Goal: Browse casually: Explore the website without a specific task or goal

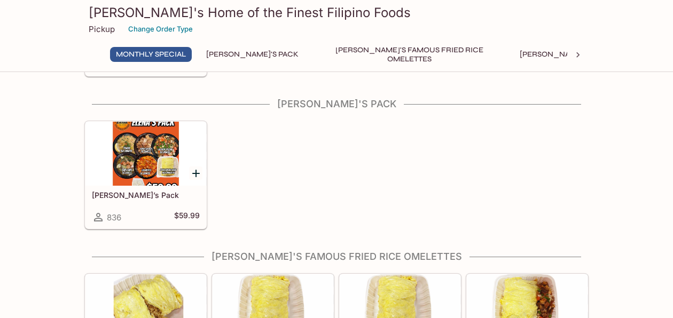
scroll to position [199, 0]
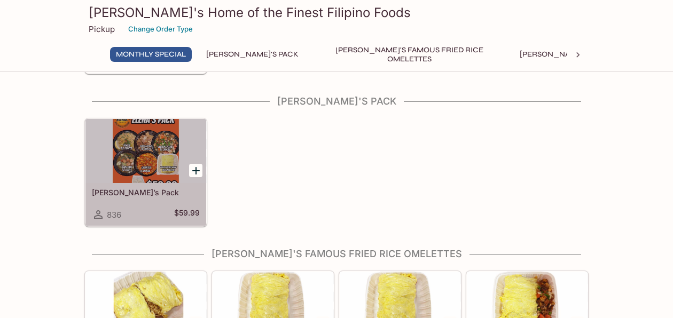
click at [153, 150] on div at bounding box center [145, 151] width 121 height 64
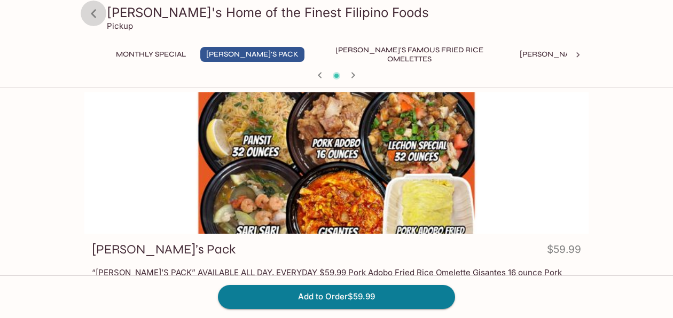
click at [95, 8] on icon at bounding box center [93, 13] width 19 height 19
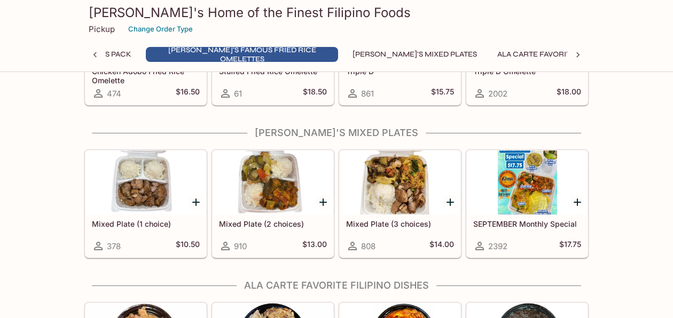
click at [378, 193] on div at bounding box center [400, 183] width 121 height 64
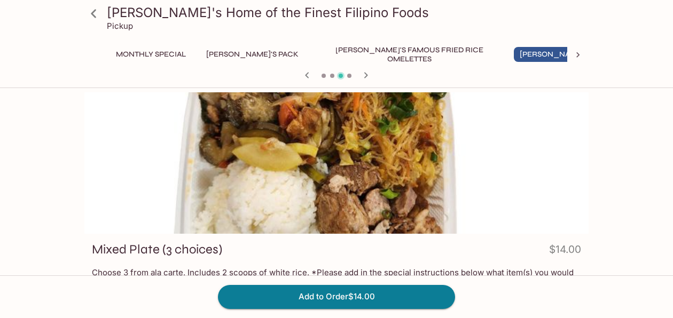
click at [95, 8] on icon at bounding box center [93, 13] width 19 height 19
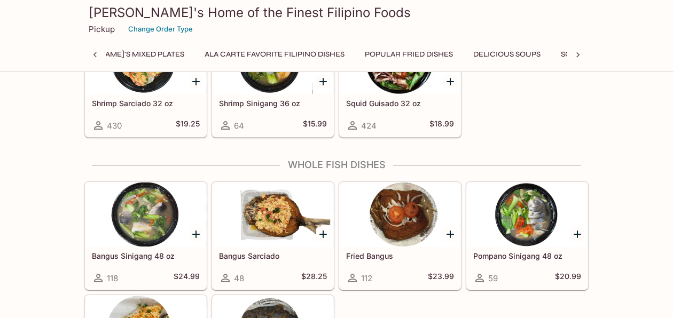
scroll to position [1886, 0]
